Goal: Transaction & Acquisition: Obtain resource

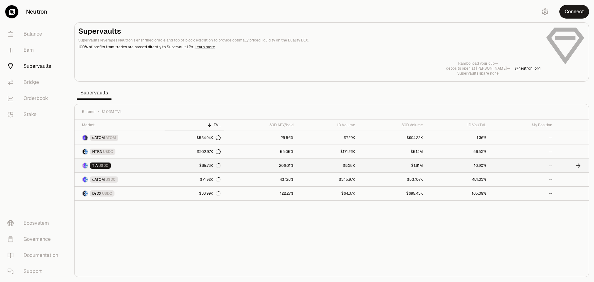
click at [227, 164] on link "206.01%" at bounding box center [260, 166] width 73 height 14
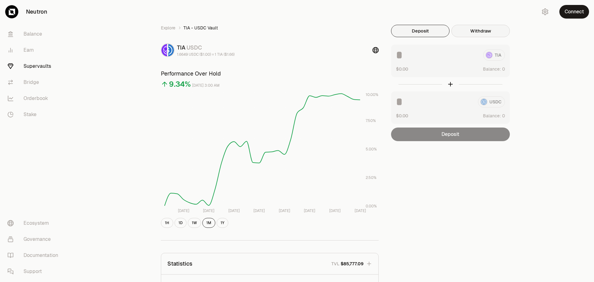
click at [486, 33] on button "Withdraw" at bounding box center [481, 31] width 58 height 12
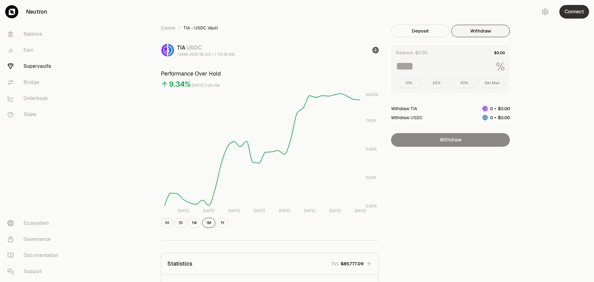
click at [571, 14] on button "Connect" at bounding box center [575, 12] width 30 height 14
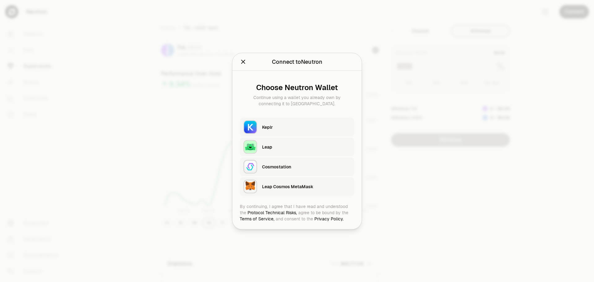
click at [264, 126] on div "Keplr" at bounding box center [306, 127] width 89 height 6
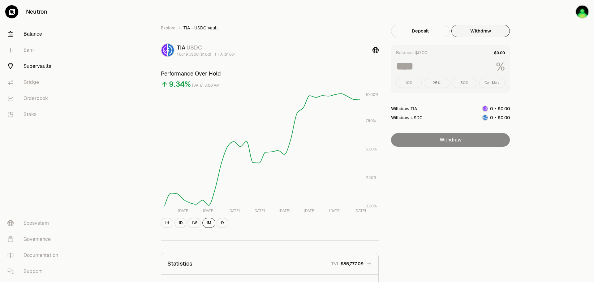
click at [25, 30] on link "Balance" at bounding box center [34, 34] width 64 height 16
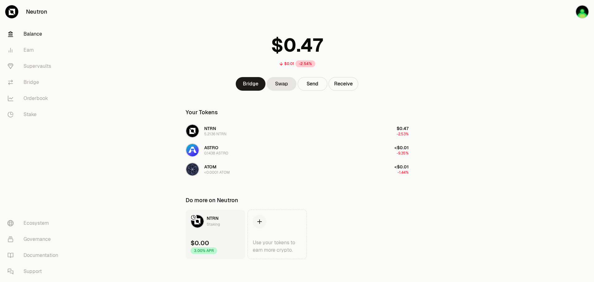
scroll to position [16, 0]
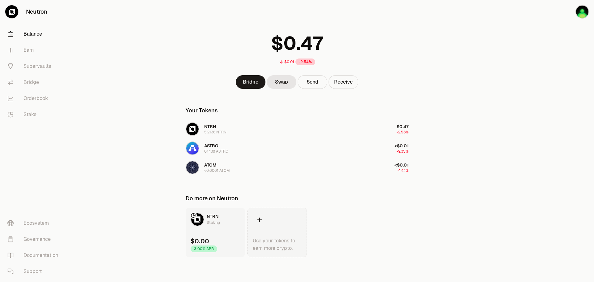
click at [282, 227] on link "Use your tokens to earn more crypto." at bounding box center [277, 233] width 59 height 50
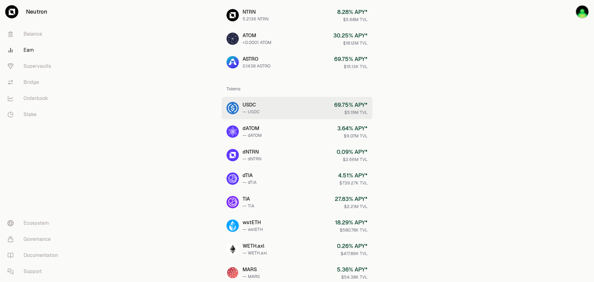
scroll to position [62, 0]
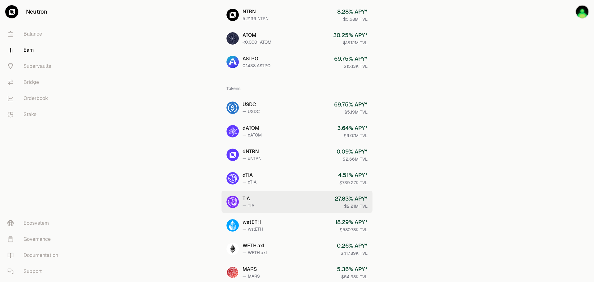
click at [285, 200] on link "TIA — TIA 27.83 % APY* $2.21M TVL" at bounding box center [297, 202] width 151 height 22
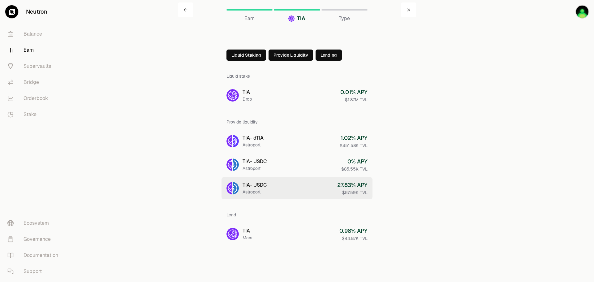
click at [290, 184] on link "TIA - USDC Astroport 27.83 % APY $57.59K TVL" at bounding box center [297, 188] width 151 height 22
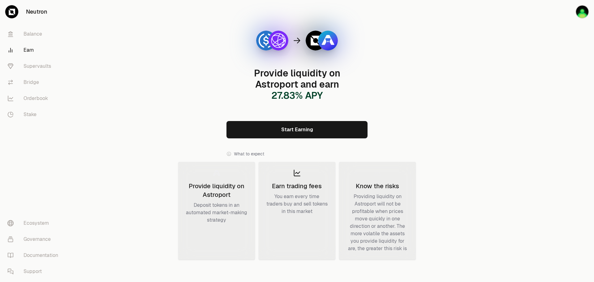
scroll to position [31, 0]
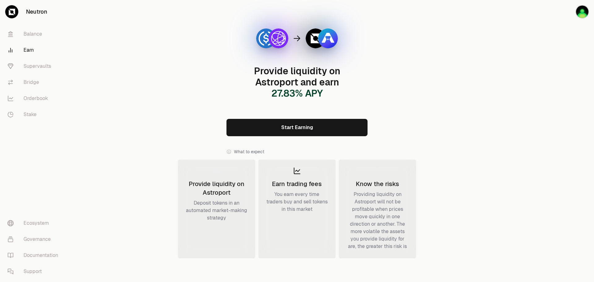
click at [376, 201] on div "Providing liquidity on Astroport will not be profitable when prices move quickl…" at bounding box center [378, 220] width 62 height 59
click at [390, 221] on div "Providing liquidity on Astroport will not be profitable when prices move quickl…" at bounding box center [378, 220] width 62 height 59
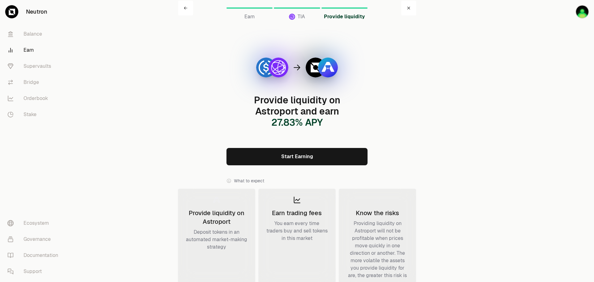
scroll to position [0, 0]
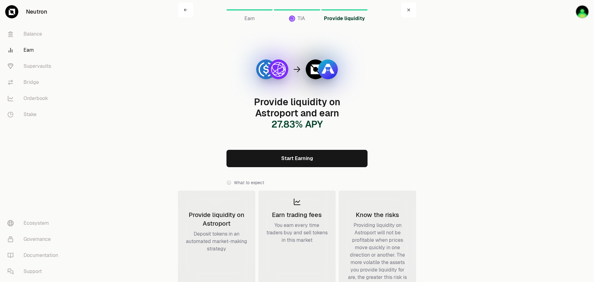
click at [306, 163] on link "Start Earning" at bounding box center [297, 158] width 141 height 17
click at [32, 70] on link "Supervaults" at bounding box center [34, 66] width 64 height 16
